Goal: Information Seeking & Learning: Learn about a topic

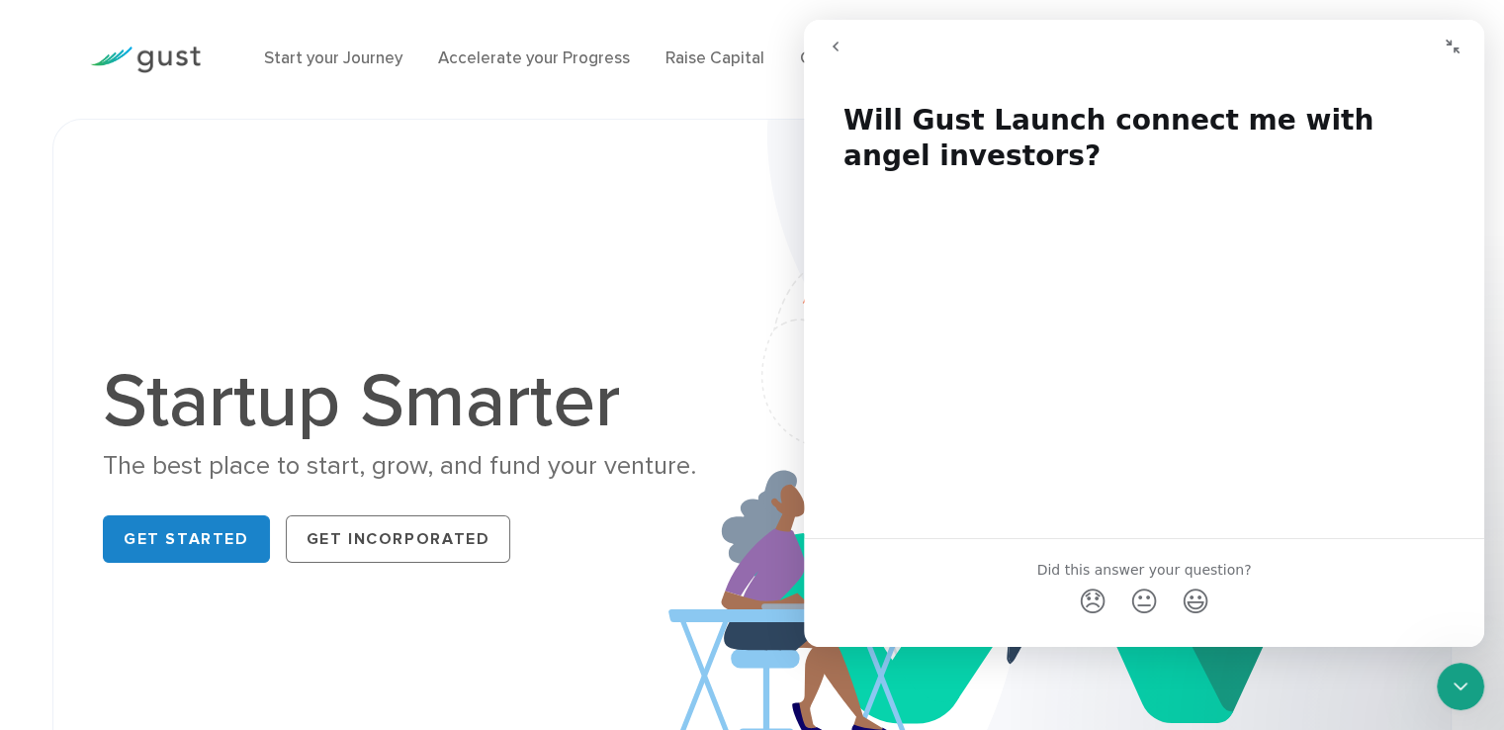
click at [737, 561] on img at bounding box center [1059, 468] width 782 height 696
click at [1459, 687] on icon "Close Intercom Messenger" at bounding box center [1461, 686] width 14 height 8
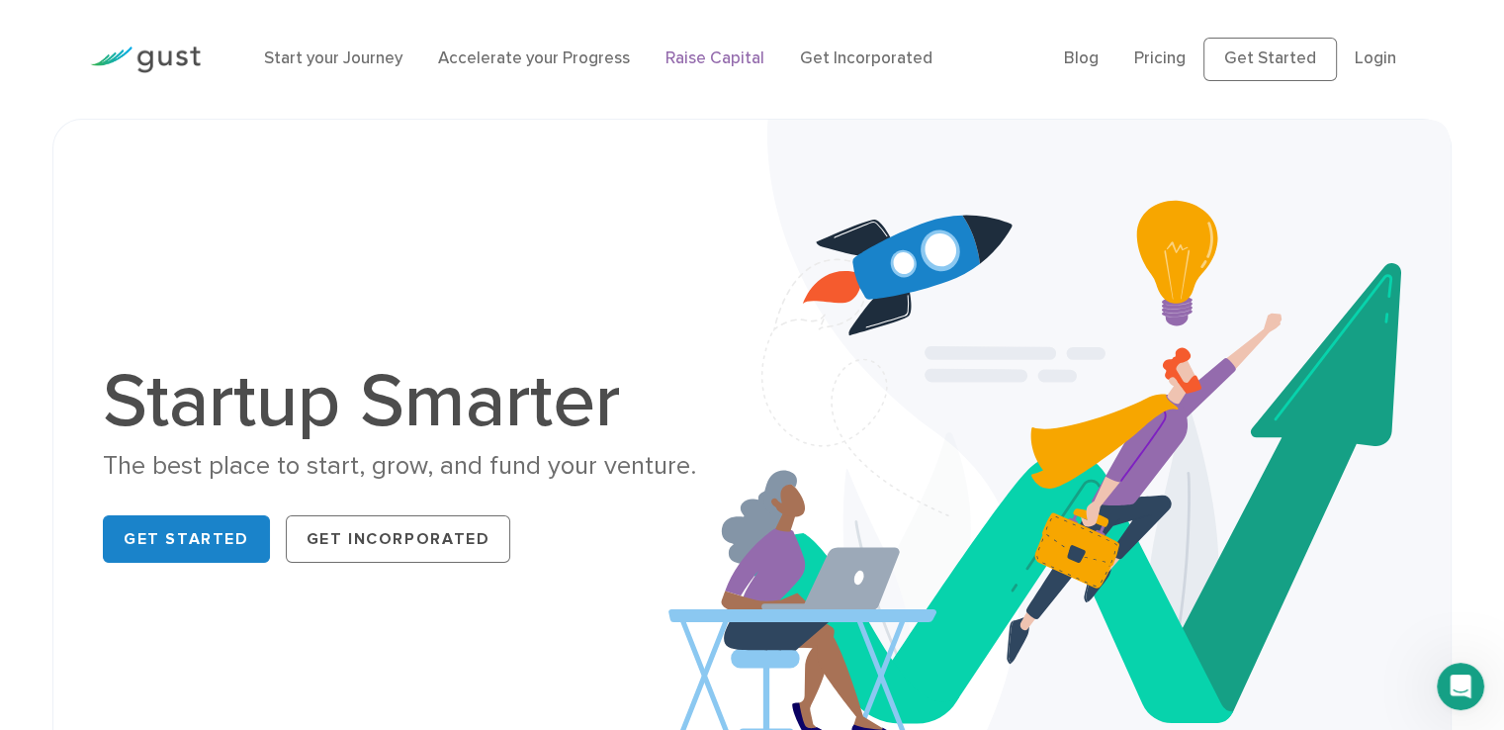
click at [733, 64] on link "Raise Capital" at bounding box center [714, 58] width 99 height 20
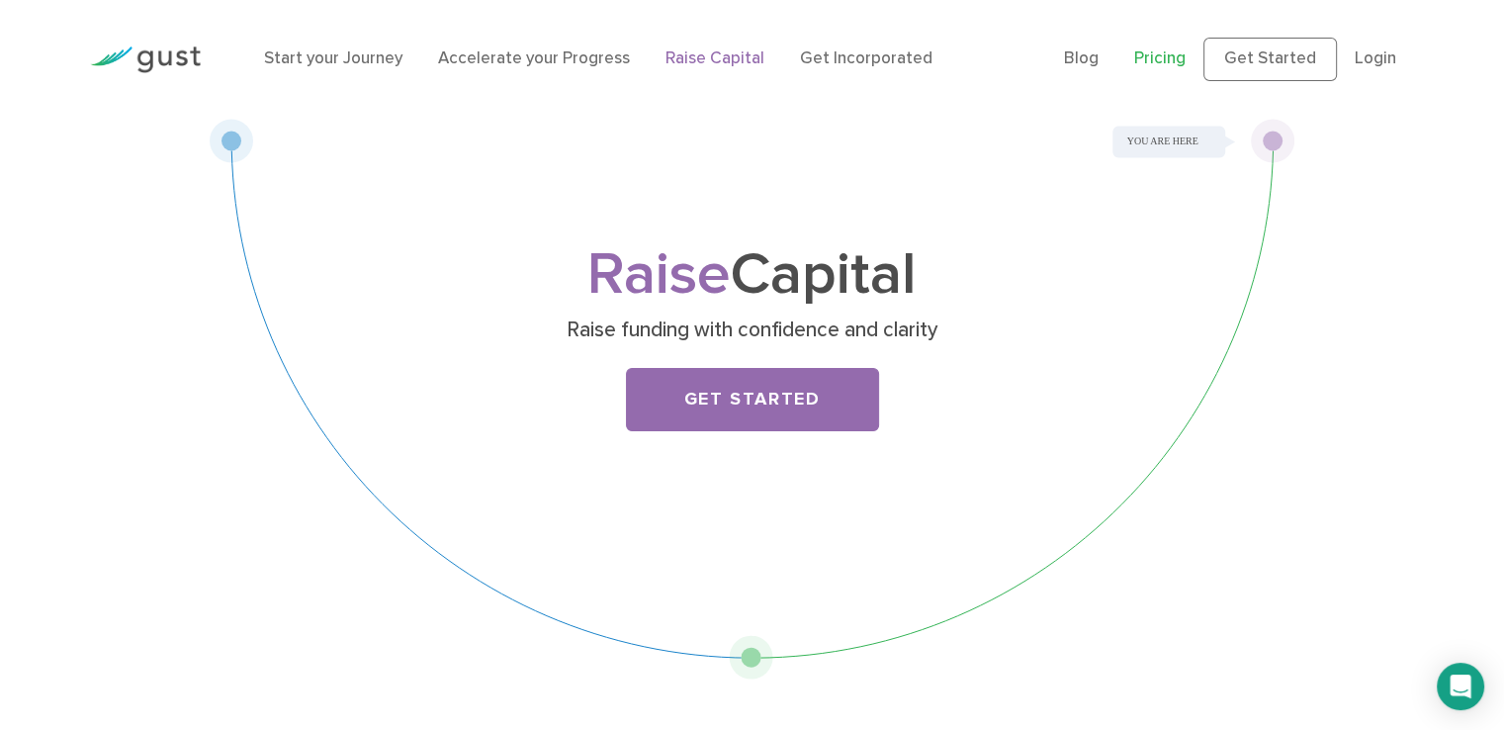
click at [1159, 64] on link "Pricing" at bounding box center [1159, 58] width 51 height 20
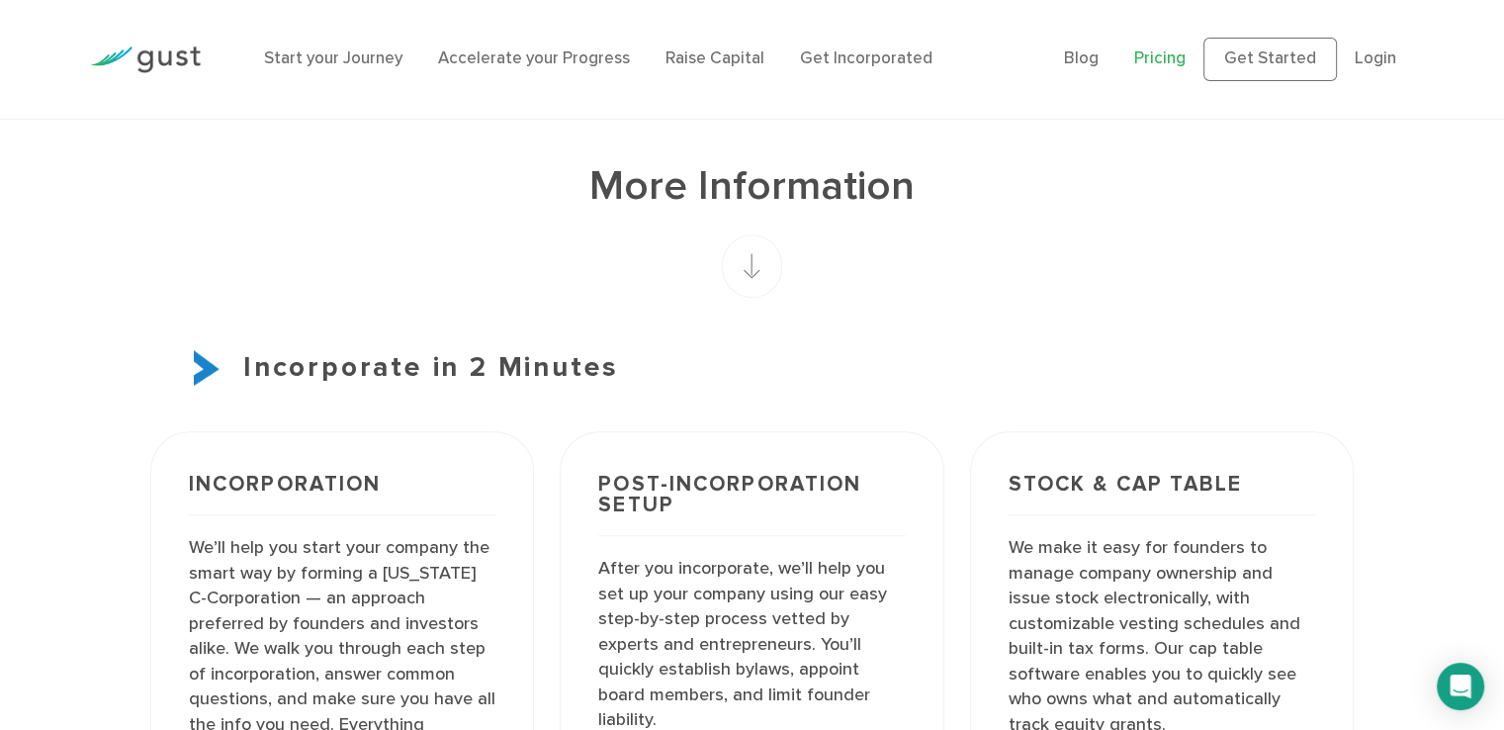
scroll to position [1218, 0]
